Goal: Information Seeking & Learning: Learn about a topic

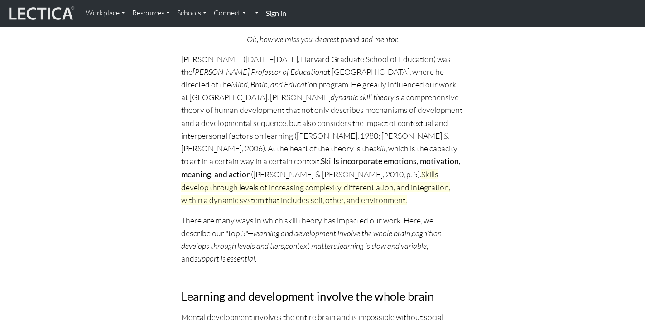
scroll to position [92, 0]
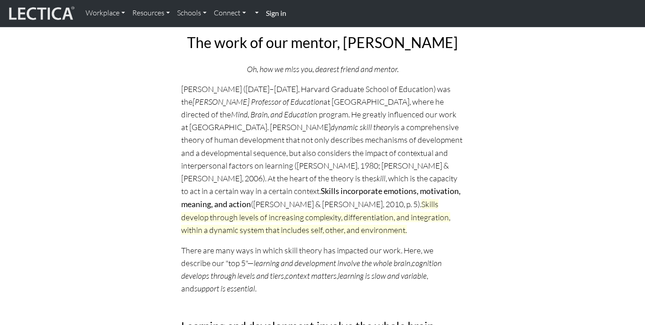
click at [244, 228] on p "Dr. Fischer (1943–2020, Harvard Graduate School of Education) was the Charles B…" at bounding box center [322, 159] width 283 height 154
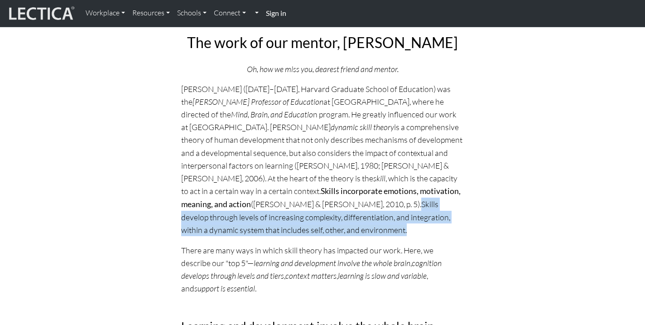
drag, startPoint x: 248, startPoint y: 202, endPoint x: 463, endPoint y: 225, distance: 216.3
click at [463, 225] on p "Dr. Fischer (1943–2020, Harvard Graduate School of Education) was the Charles B…" at bounding box center [322, 159] width 283 height 154
copy span "Skills develop through levels of increasing complexity, differentiation, and in…"
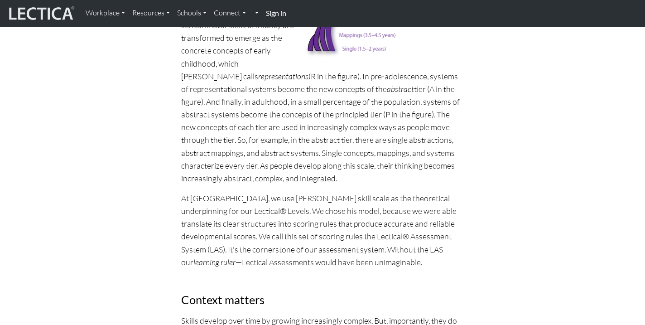
scroll to position [627, 0]
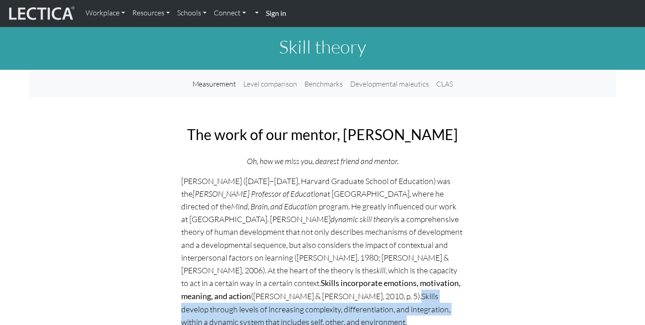
drag, startPoint x: 249, startPoint y: 294, endPoint x: 461, endPoint y: 319, distance: 214.0
click at [461, 319] on p "Dr. Fischer (1943–2020, Harvard Graduate School of Education) was the Charles B…" at bounding box center [322, 251] width 283 height 154
copy span "Skills develop through levels of increasing complexity, differentiation, and in…"
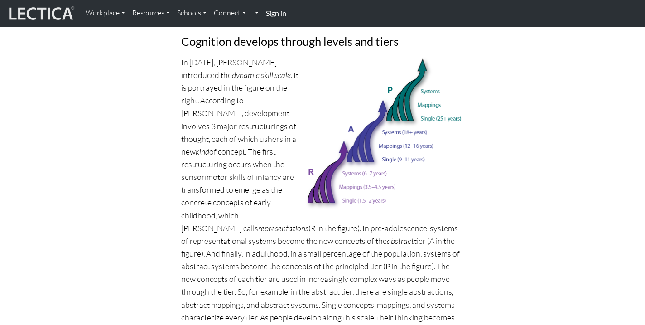
scroll to position [474, 0]
click at [204, 177] on p "In 1980, Dr. Fischer introduced the dynamic skill scale . It is portrayed in th…" at bounding box center [322, 195] width 283 height 280
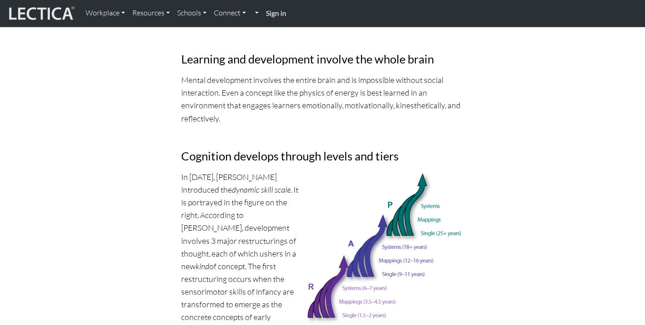
scroll to position [0, 0]
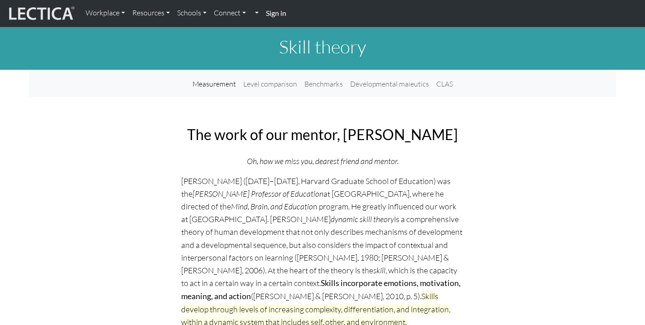
drag, startPoint x: 188, startPoint y: 134, endPoint x: 178, endPoint y: 132, distance: 10.1
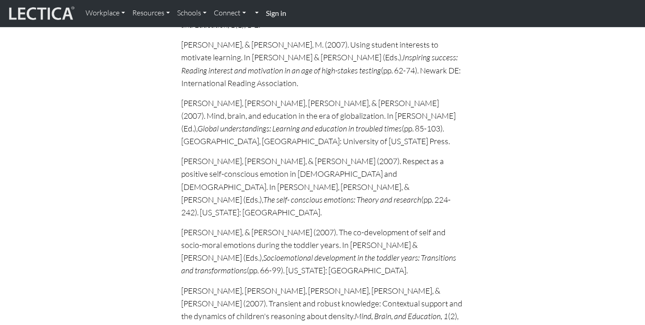
scroll to position [11996, 0]
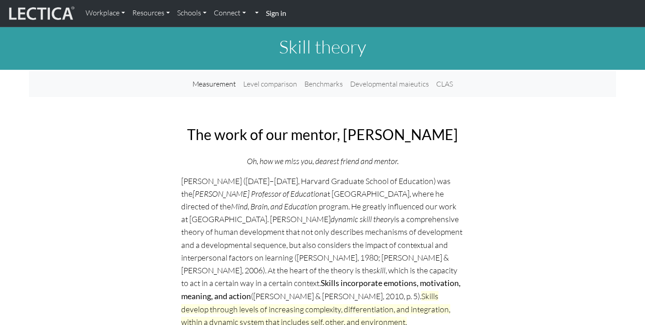
click at [241, 53] on h1 "Skill theory" at bounding box center [322, 47] width 587 height 22
